Goal: Transaction & Acquisition: Purchase product/service

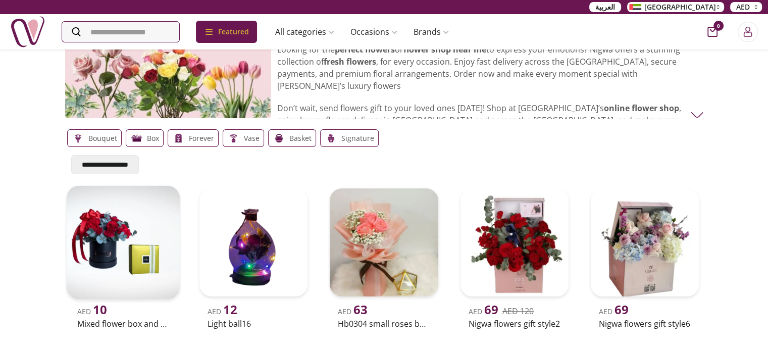
scroll to position [50, 0]
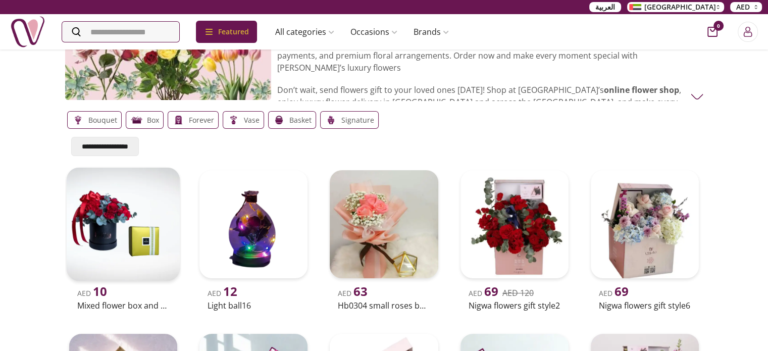
click at [138, 242] on img at bounding box center [123, 225] width 114 height 114
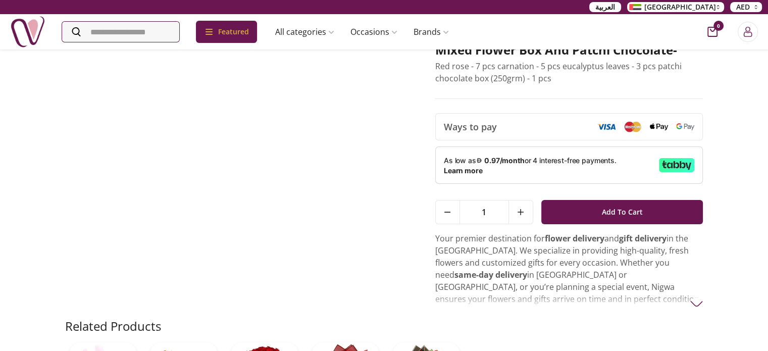
scroll to position [101, 0]
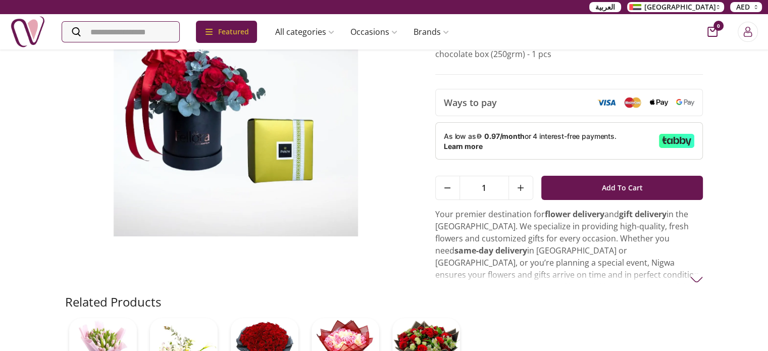
click at [704, 278] on div "Home / products / mixed flower box and patchi chocolate Mixed Flower Box And Pa…" at bounding box center [384, 185] width 646 height 474
click at [696, 278] on img at bounding box center [696, 279] width 13 height 13
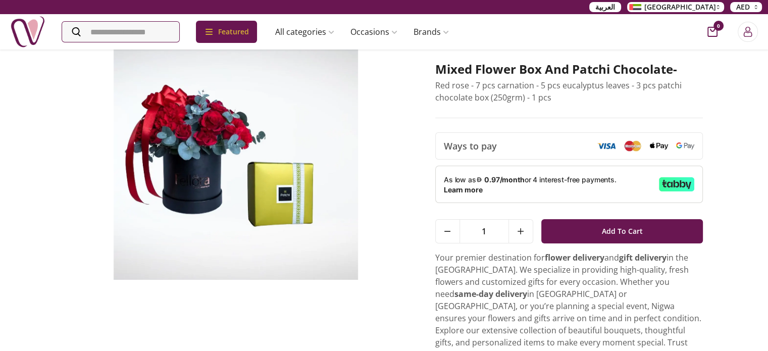
scroll to position [50, 0]
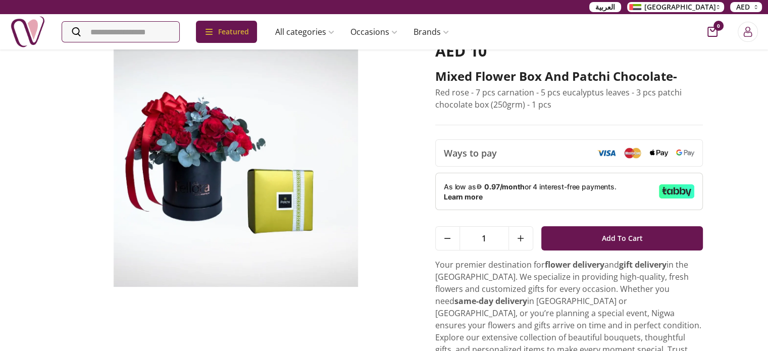
click at [251, 165] on img at bounding box center [236, 164] width 342 height 245
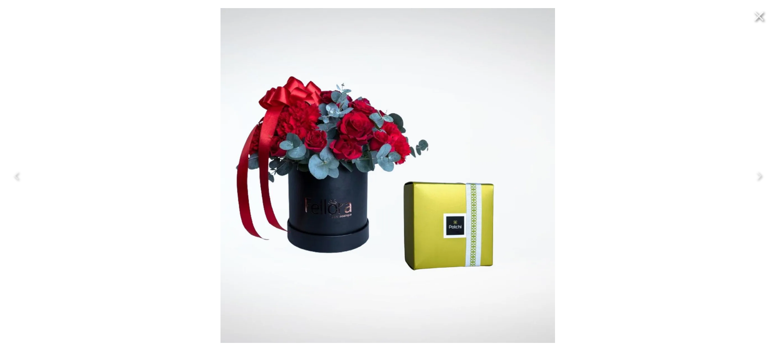
click at [307, 183] on img at bounding box center [388, 175] width 335 height 335
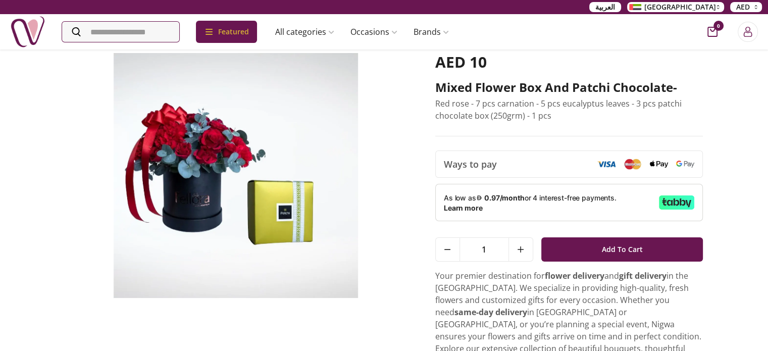
scroll to position [101, 0]
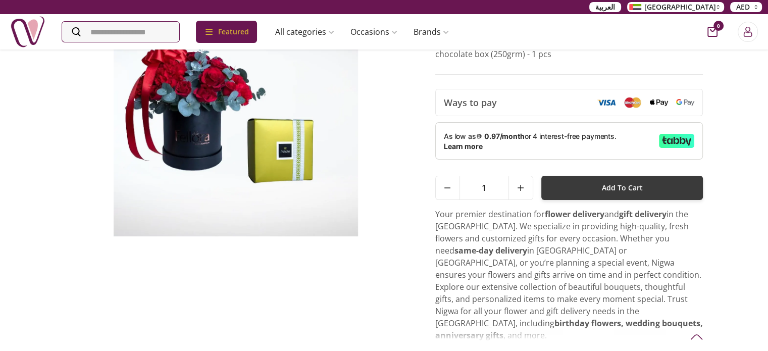
click at [614, 192] on span "Add To Cart" at bounding box center [622, 188] width 41 height 18
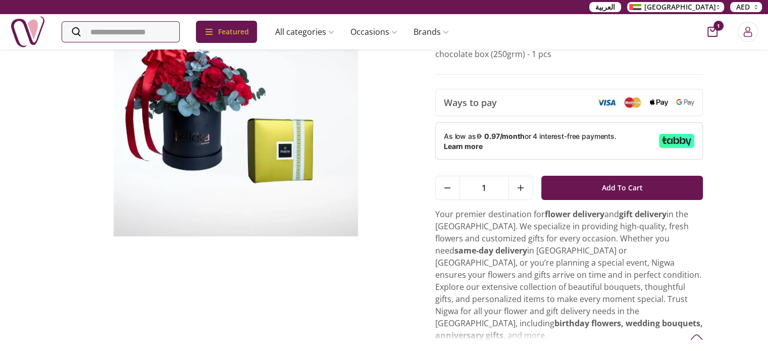
click at [709, 32] on icon "cart-button" at bounding box center [712, 32] width 10 height 10
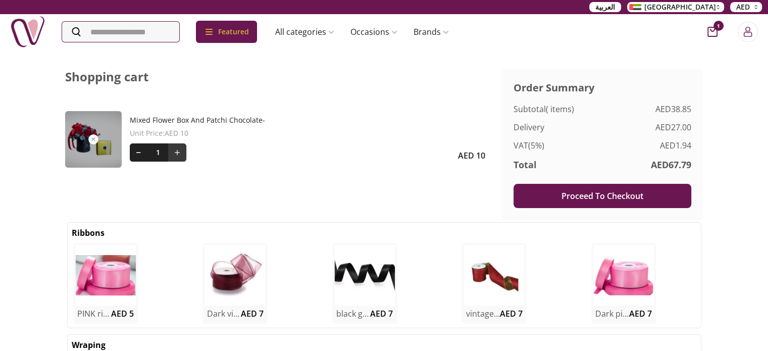
click at [177, 151] on icon at bounding box center [177, 152] width 5 height 5
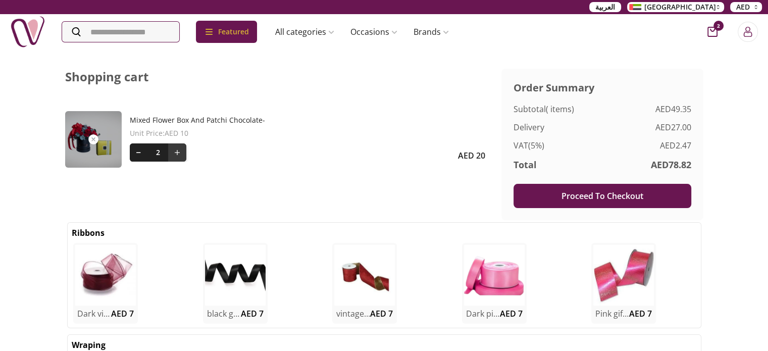
click at [177, 151] on icon at bounding box center [177, 152] width 5 height 5
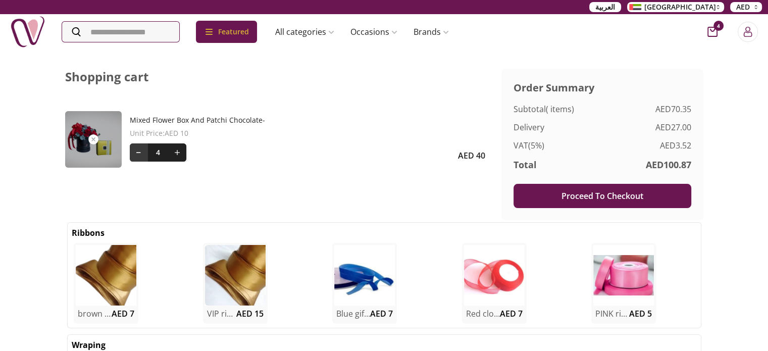
click at [139, 154] on button at bounding box center [139, 152] width 18 height 18
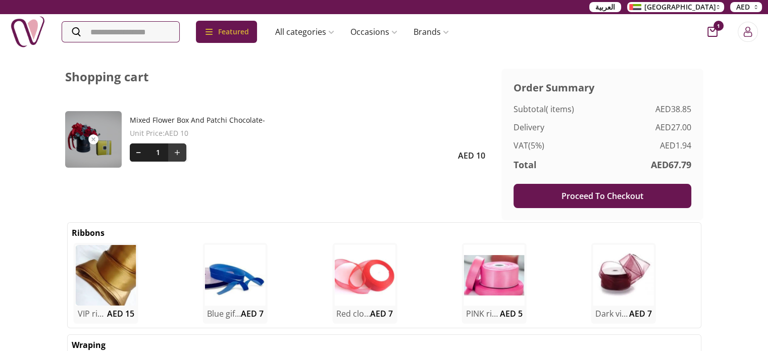
click at [177, 153] on icon at bounding box center [177, 152] width 5 height 5
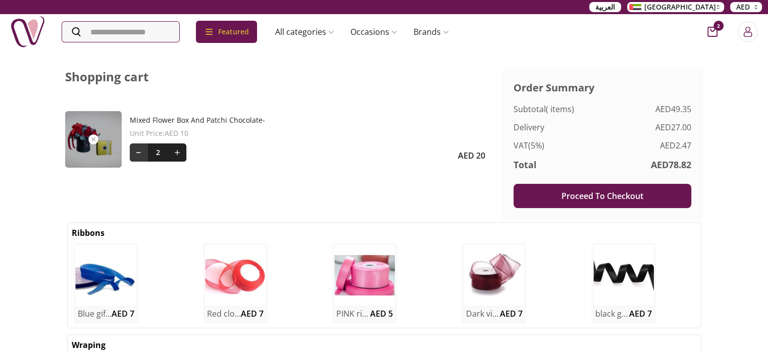
click at [134, 156] on button at bounding box center [139, 152] width 18 height 18
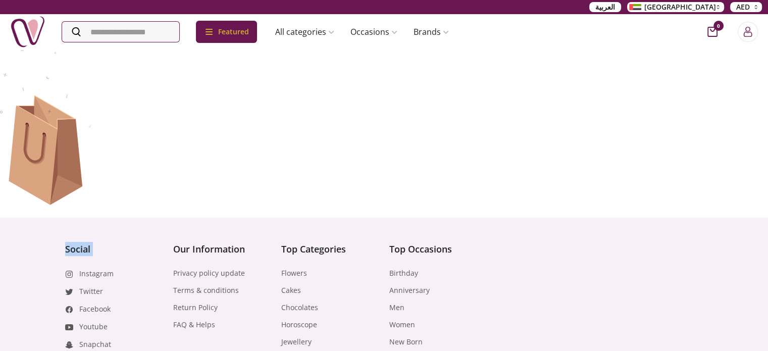
click at [134, 156] on div at bounding box center [384, 126] width 768 height 156
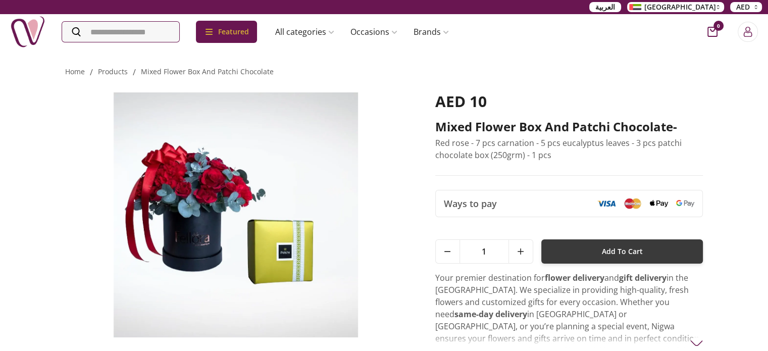
click at [598, 252] on button "Add To Cart" at bounding box center [622, 251] width 162 height 24
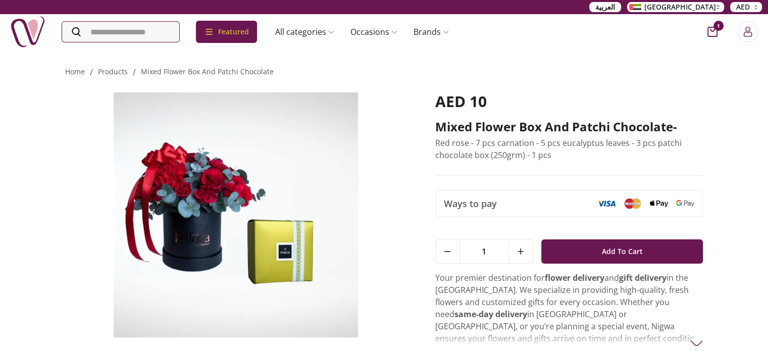
click at [714, 35] on icon "cart-button" at bounding box center [712, 32] width 10 height 10
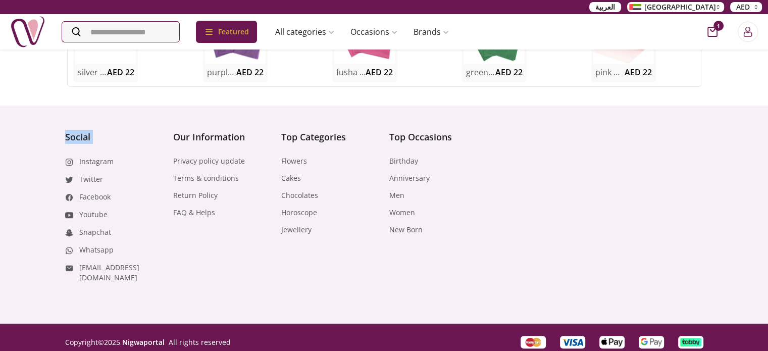
scroll to position [353, 0]
click at [98, 247] on link "Whatsapp" at bounding box center [96, 250] width 34 height 10
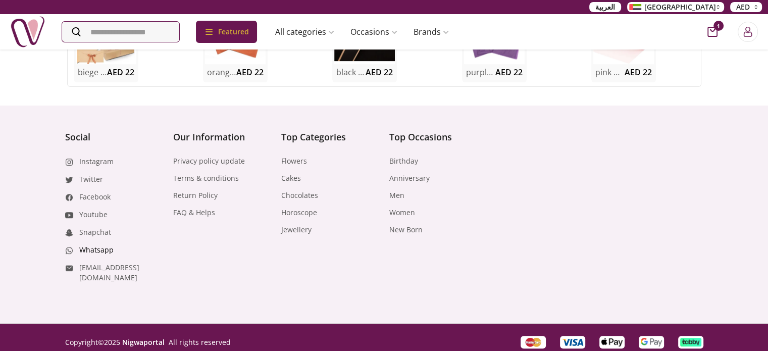
click at [100, 245] on link "Whatsapp" at bounding box center [96, 250] width 34 height 10
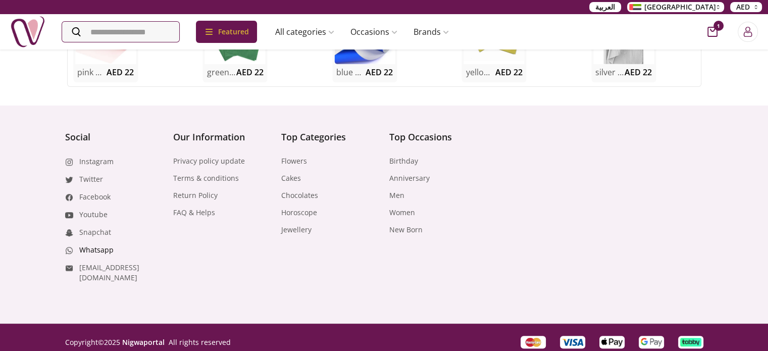
click at [103, 248] on link "Whatsapp" at bounding box center [96, 250] width 34 height 10
